Goal: Information Seeking & Learning: Learn about a topic

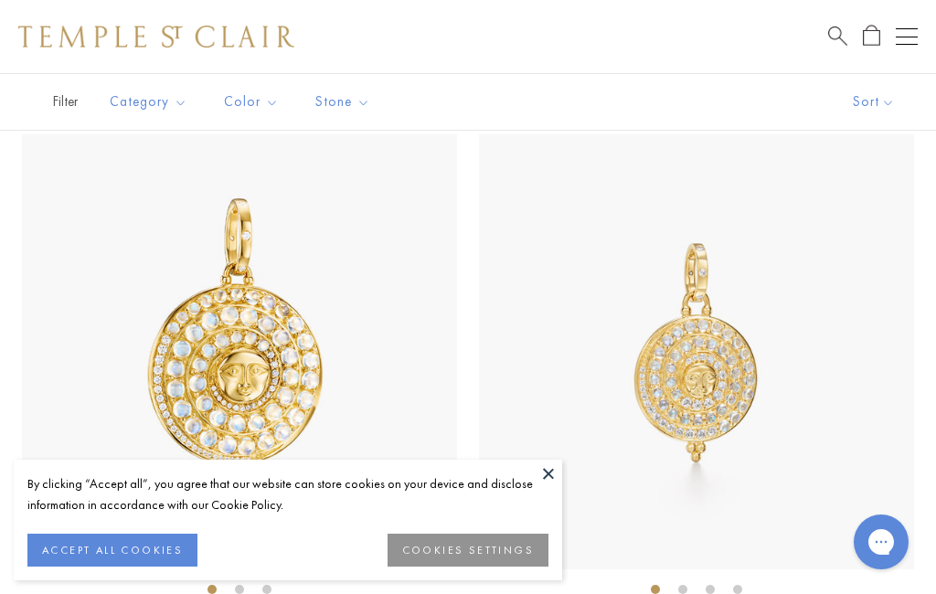
scroll to position [984, 0]
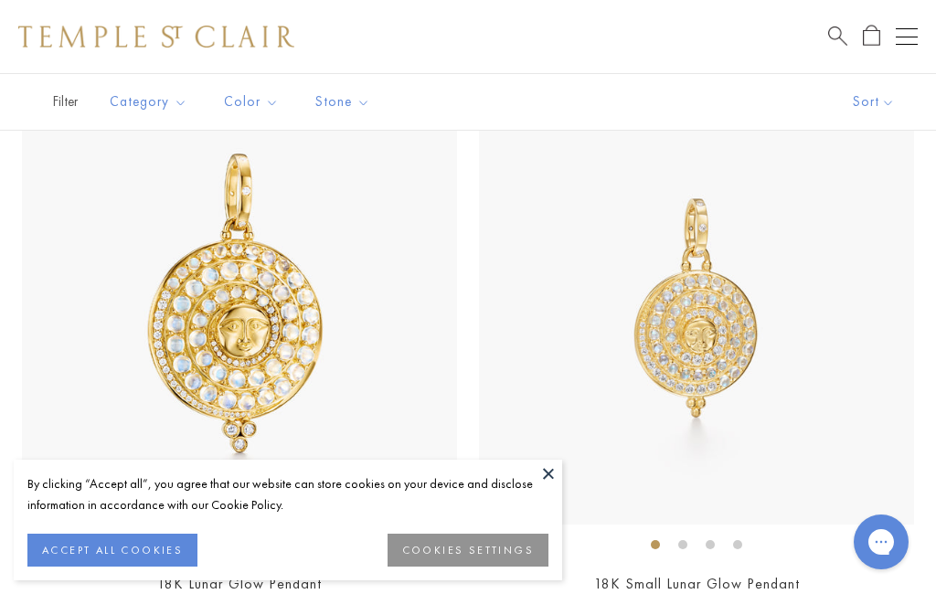
click at [390, 450] on img at bounding box center [239, 307] width 435 height 435
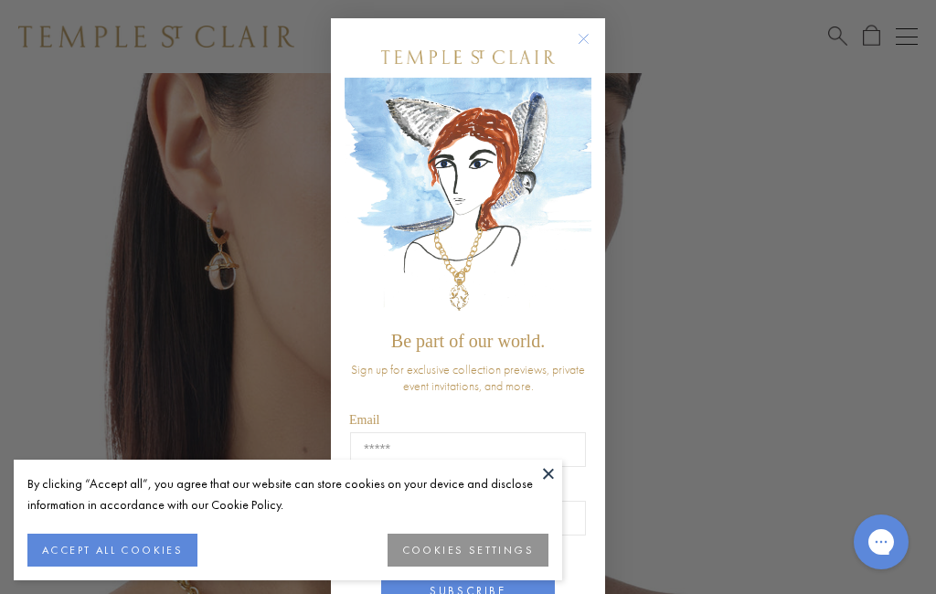
click at [352, 487] on div "By clicking “Accept all”, you agree that our website can store cookies on your …" at bounding box center [287, 495] width 521 height 42
click at [388, 394] on p "Sign up for exclusive collection previews, private event invitations, and more." at bounding box center [468, 377] width 236 height 33
click at [396, 394] on p "Sign up for exclusive collection previews, private event invitations, and more." at bounding box center [468, 377] width 236 height 33
click at [437, 343] on span "Be part of our world." at bounding box center [468, 341] width 154 height 20
click at [573, 208] on img "POPUP Form" at bounding box center [468, 200] width 247 height 244
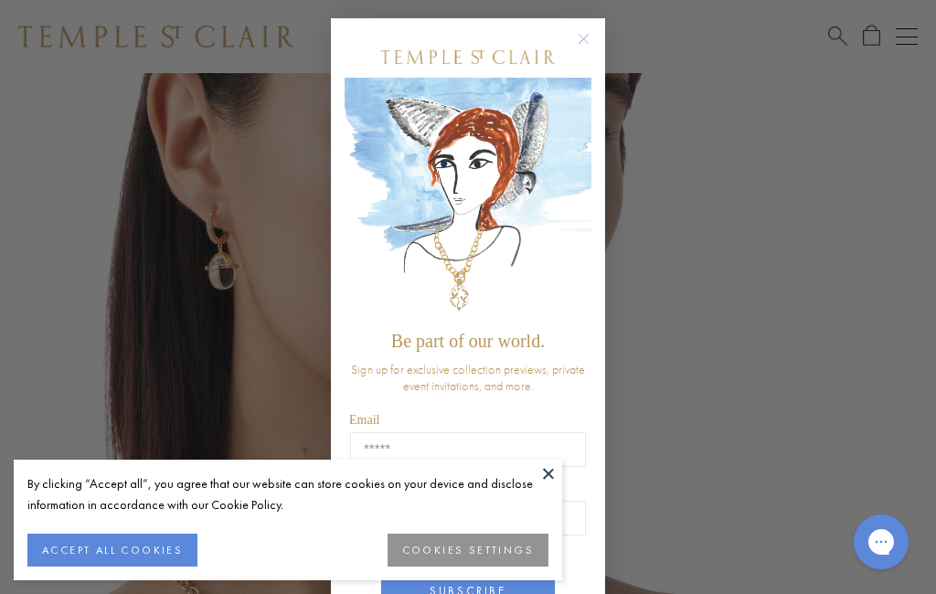
click at [594, 43] on circle "Close dialog" at bounding box center [584, 39] width 22 height 22
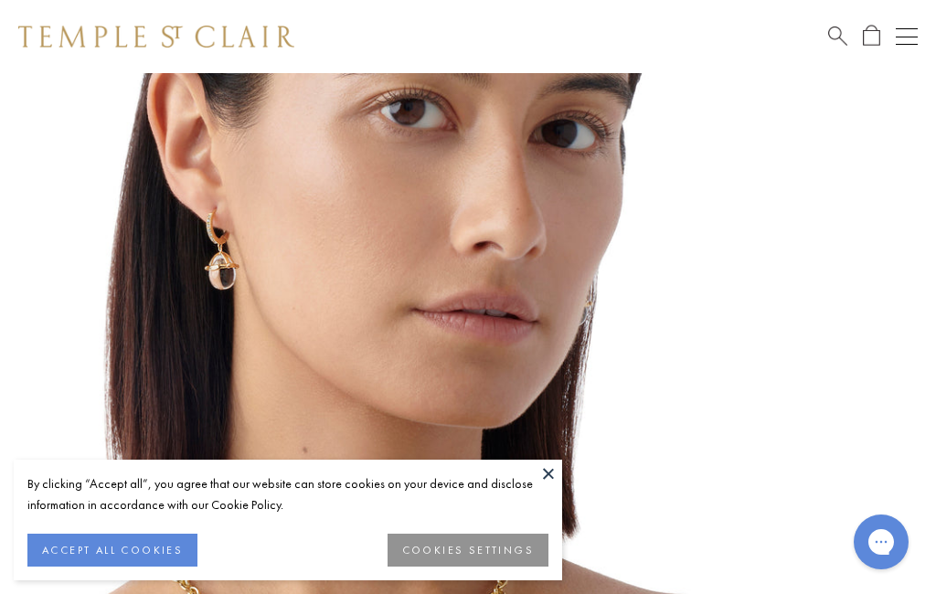
click at [845, 35] on span "Search" at bounding box center [838, 34] width 19 height 19
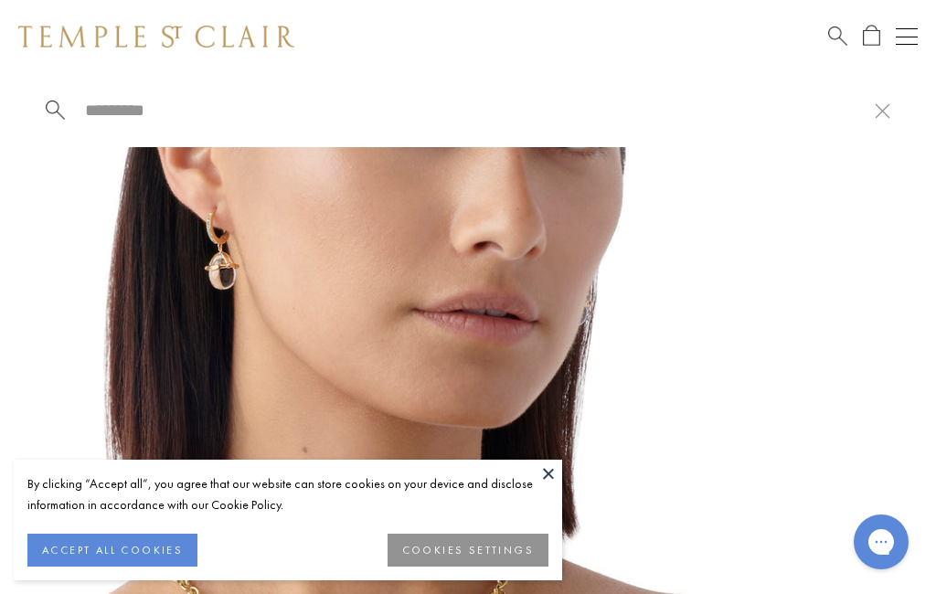
click at [720, 220] on img at bounding box center [441, 514] width 882 height 882
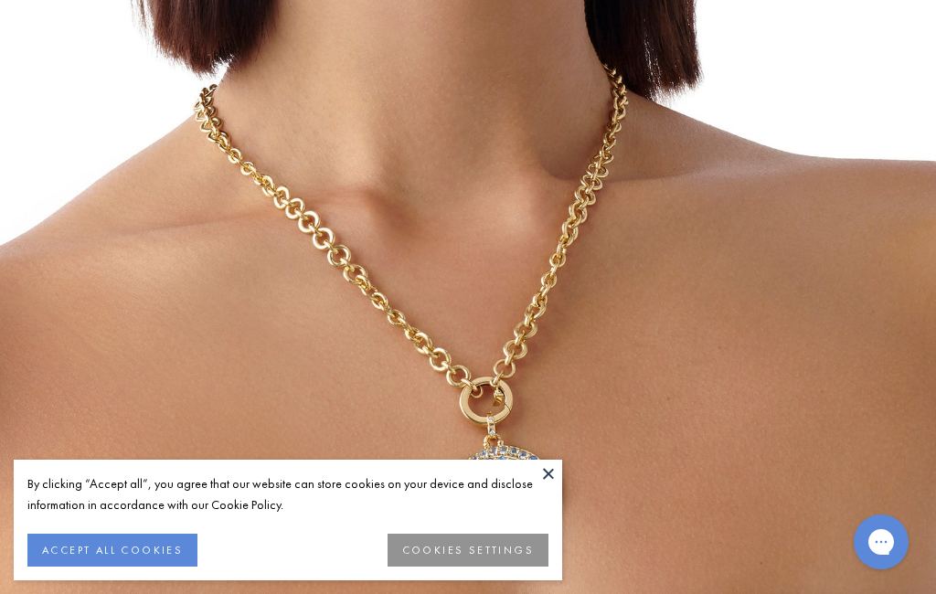
click at [555, 475] on button at bounding box center [548, 473] width 27 height 27
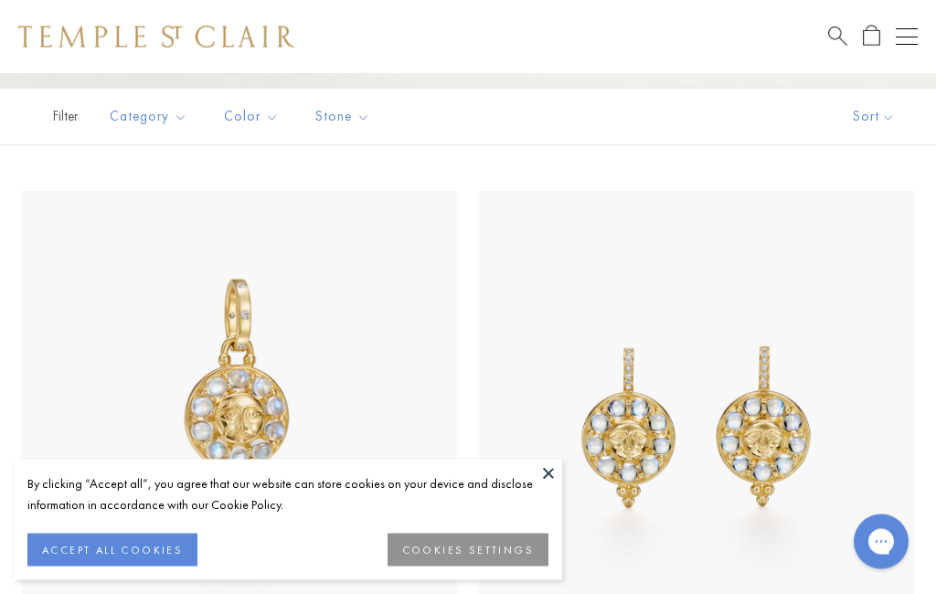
scroll to position [305, 0]
click at [808, 314] on img at bounding box center [696, 408] width 435 height 435
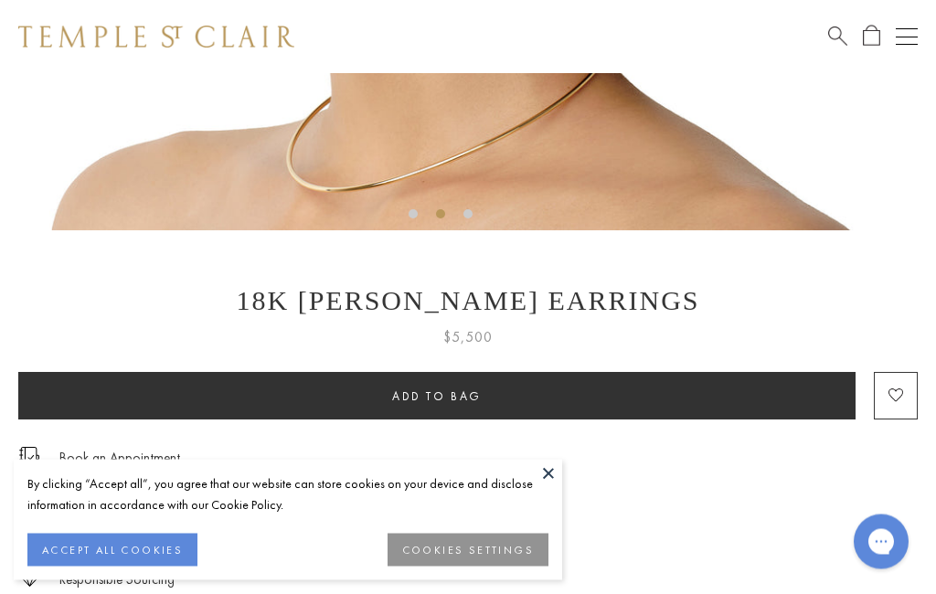
scroll to position [724, 0]
click at [712, 460] on div "Book an Appointment" at bounding box center [468, 448] width 900 height 39
click at [540, 487] on button at bounding box center [548, 473] width 27 height 27
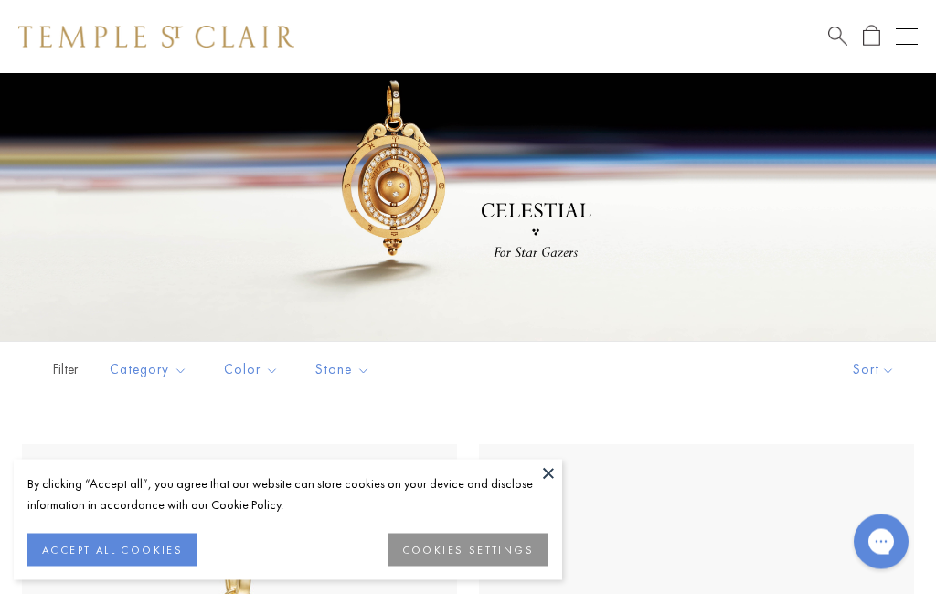
scroll to position [52, 0]
click at [422, 205] on div at bounding box center [468, 181] width 936 height 320
click at [426, 206] on div at bounding box center [468, 181] width 936 height 320
click at [434, 216] on div at bounding box center [468, 181] width 936 height 320
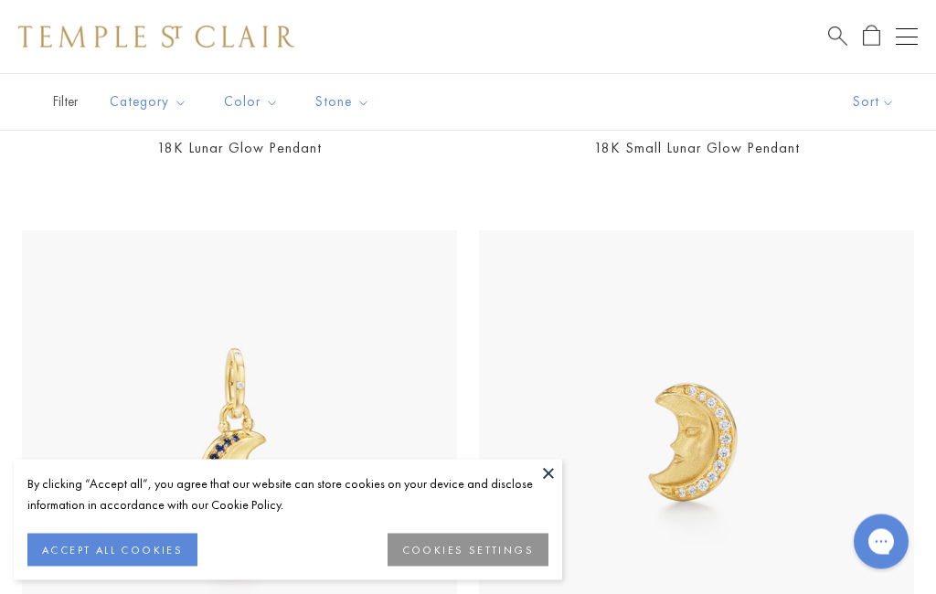
scroll to position [1420, 0]
click at [767, 331] on img at bounding box center [696, 447] width 435 height 435
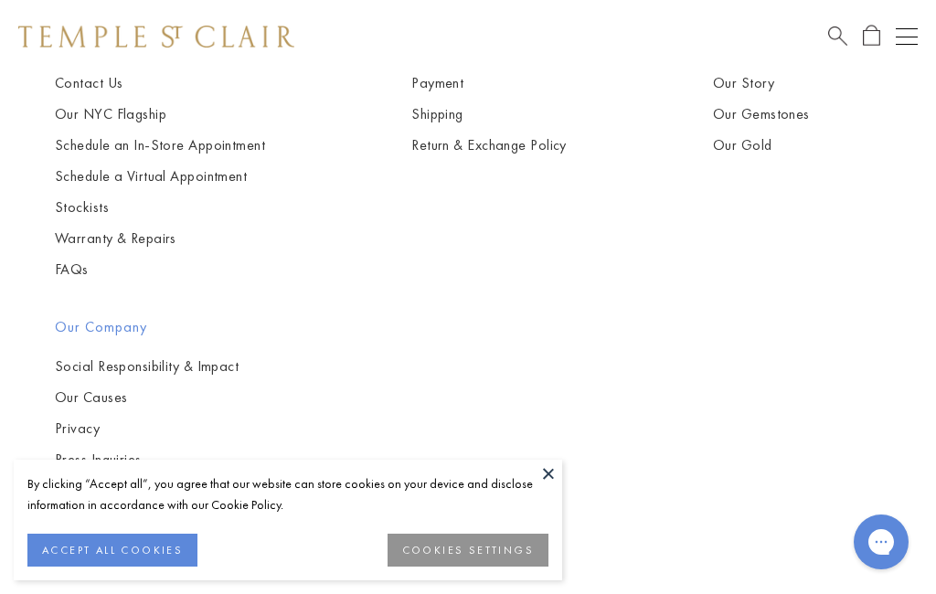
scroll to position [3003, 0]
